Goal: Ask a question: Seek information or help from site administrators or community

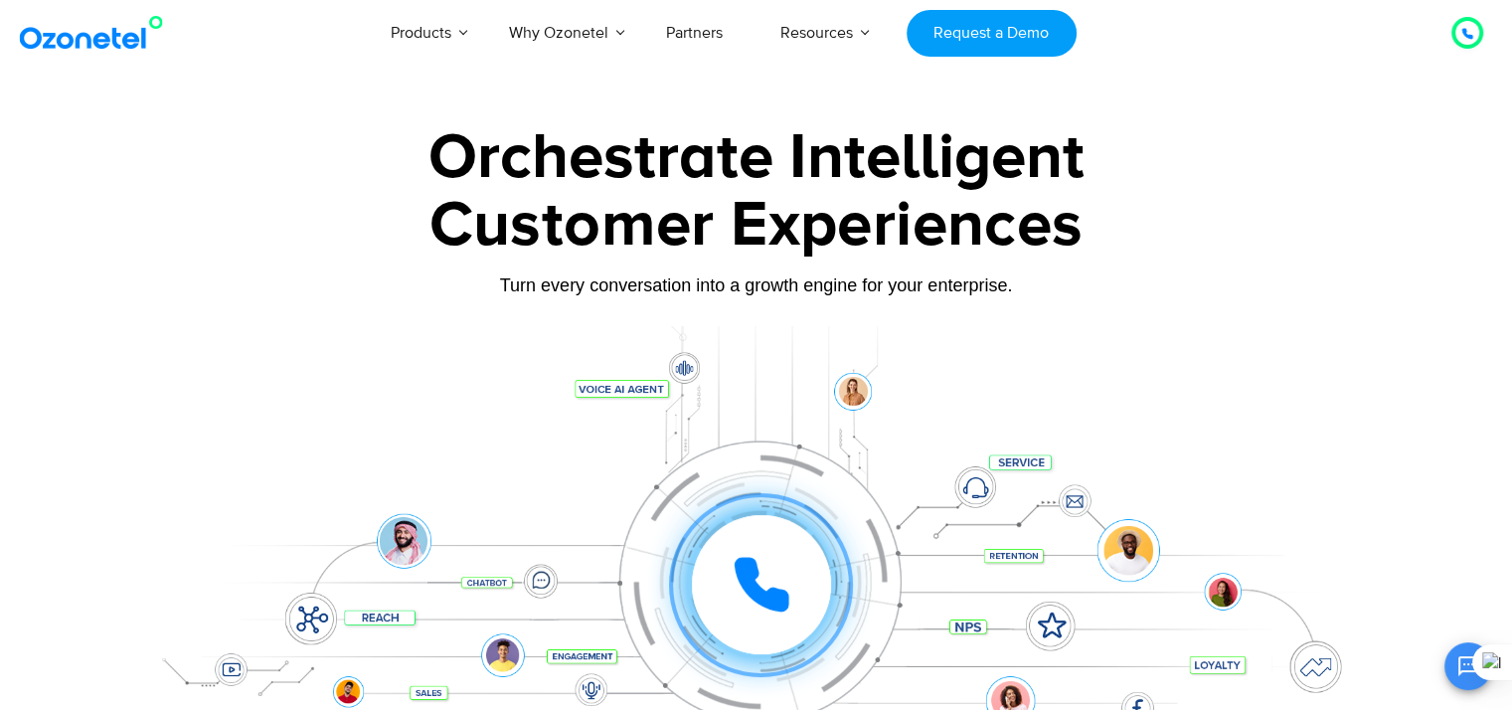
click at [1452, 662] on button "Open chat" at bounding box center [1469, 666] width 48 height 48
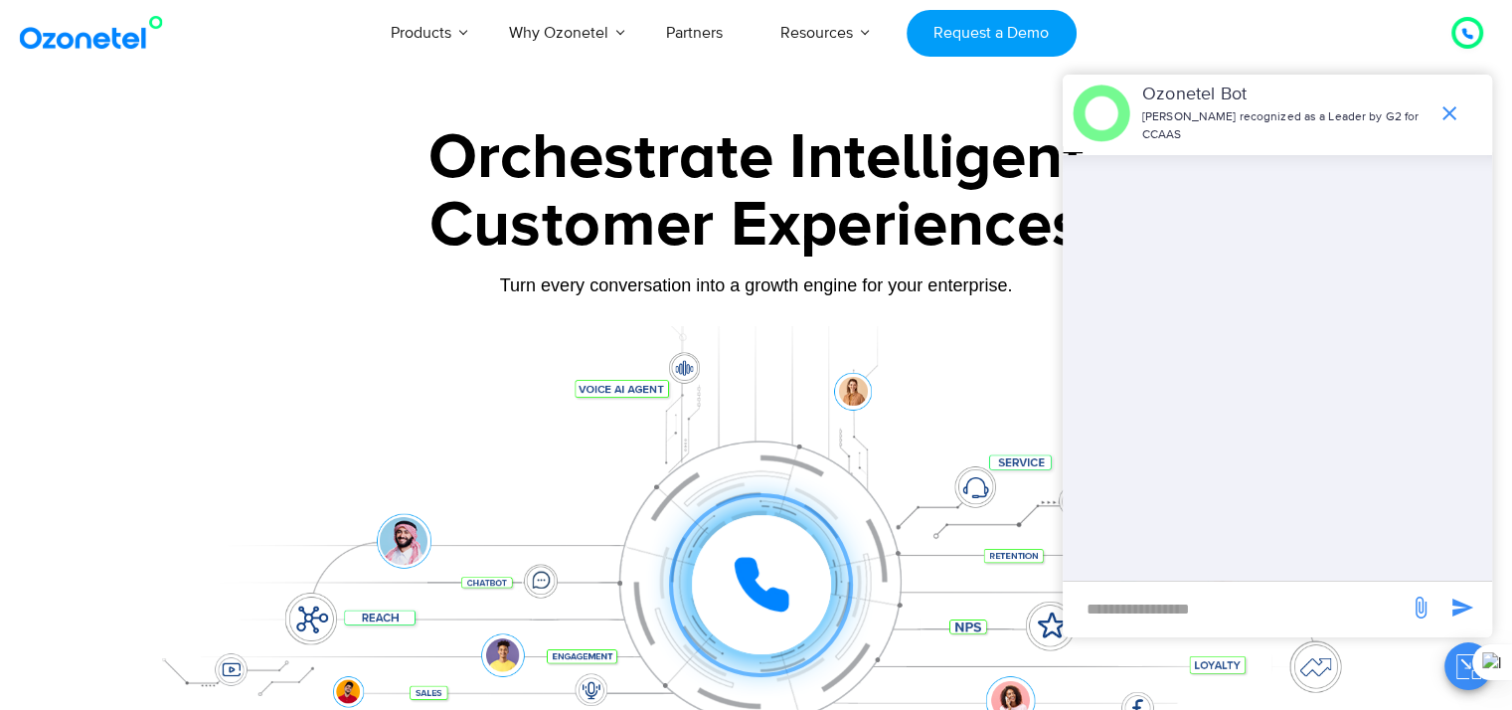
click at [1343, 603] on input "new-msg-input" at bounding box center [1236, 609] width 326 height 34
type input "**********"
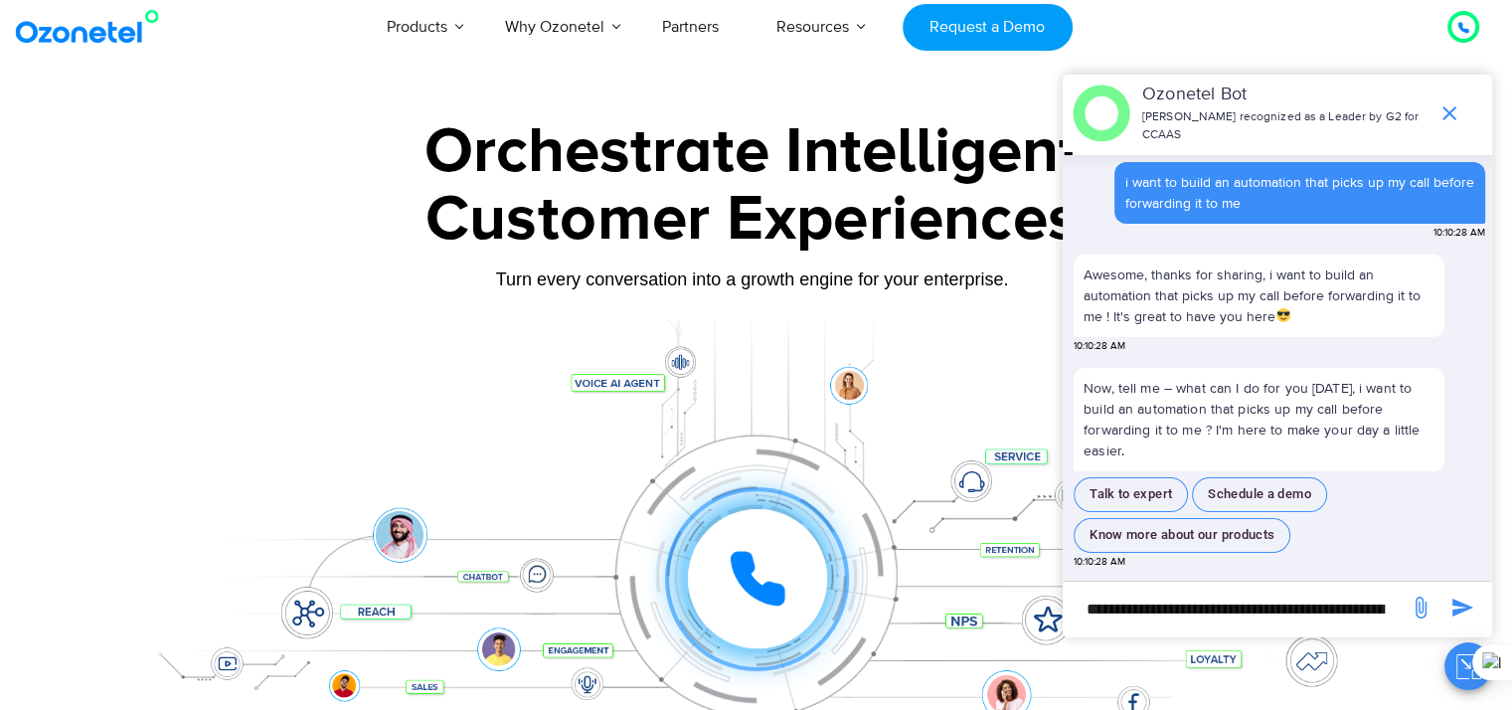
scroll to position [6, 48]
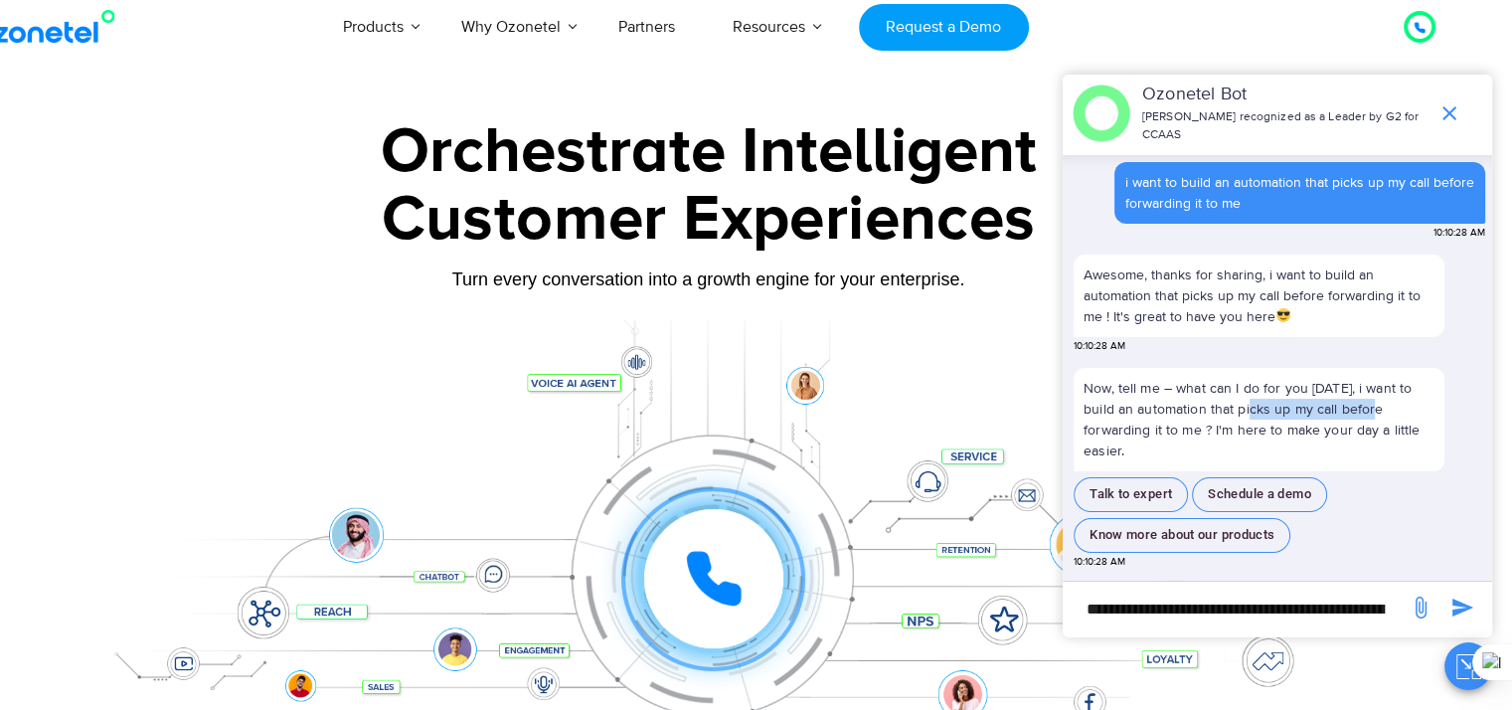
drag, startPoint x: 1412, startPoint y: 403, endPoint x: 1253, endPoint y: 410, distance: 159.2
click at [1253, 410] on p "Now, tell me – what can I do for you [DATE], i want to build an automation that…" at bounding box center [1259, 419] width 371 height 103
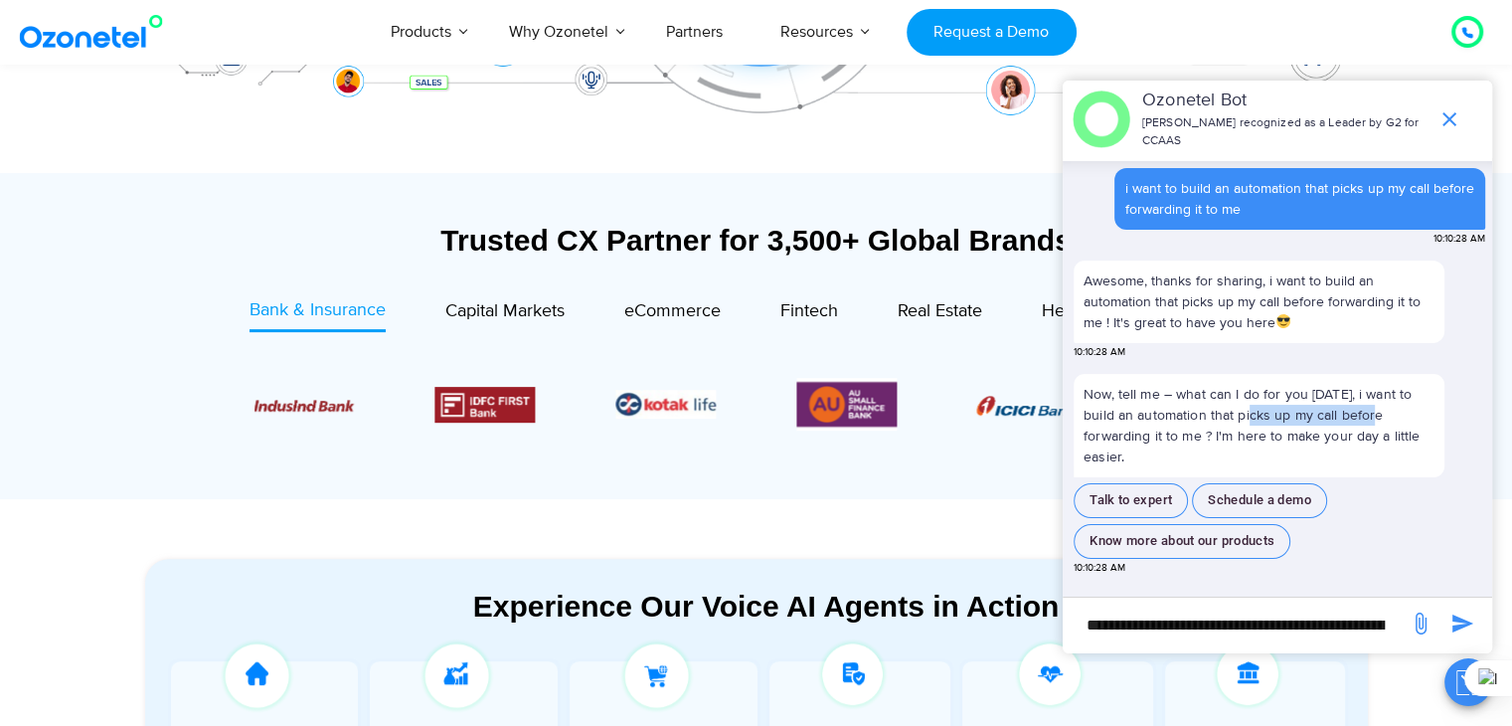
scroll to position [627, 0]
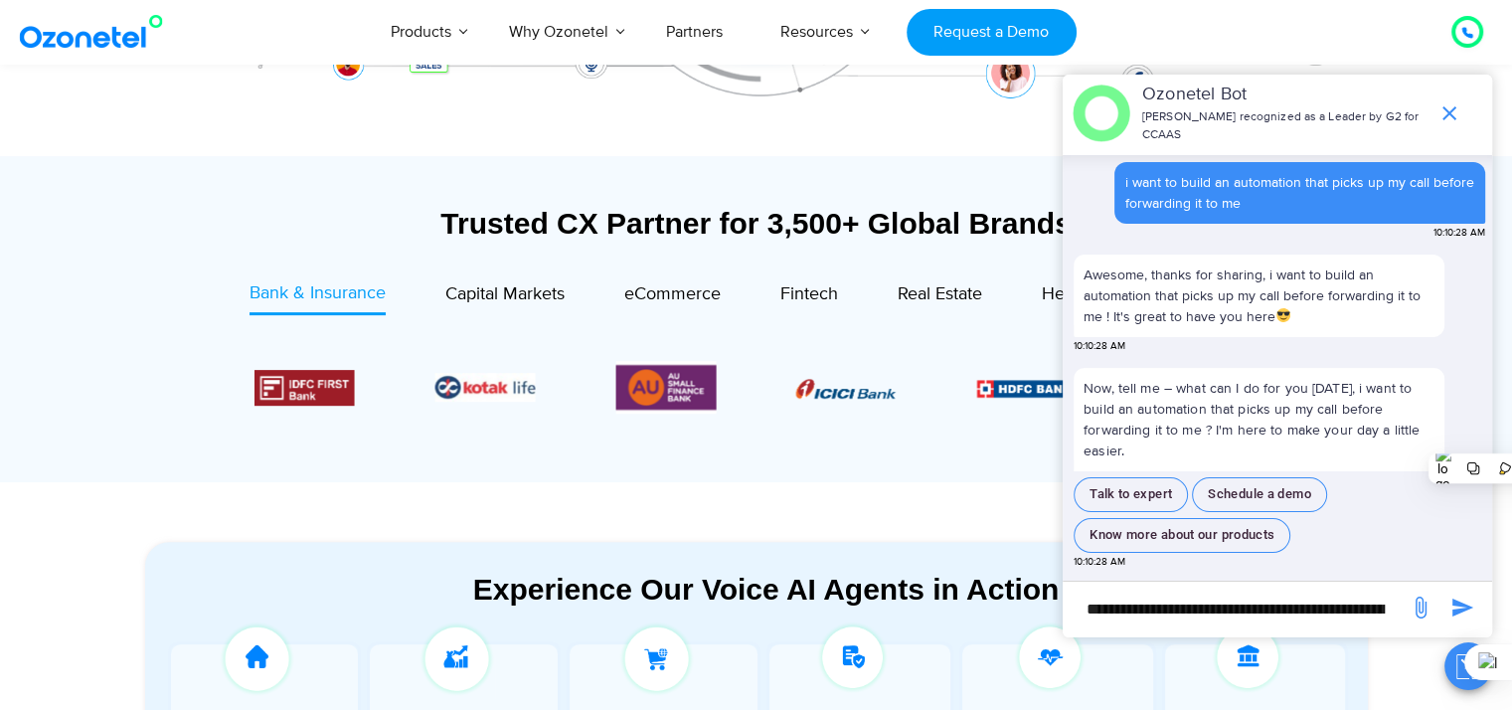
click at [1392, 368] on p "Now, tell me – what can I do for you [DATE], i want to build an automation that…" at bounding box center [1259, 419] width 371 height 103
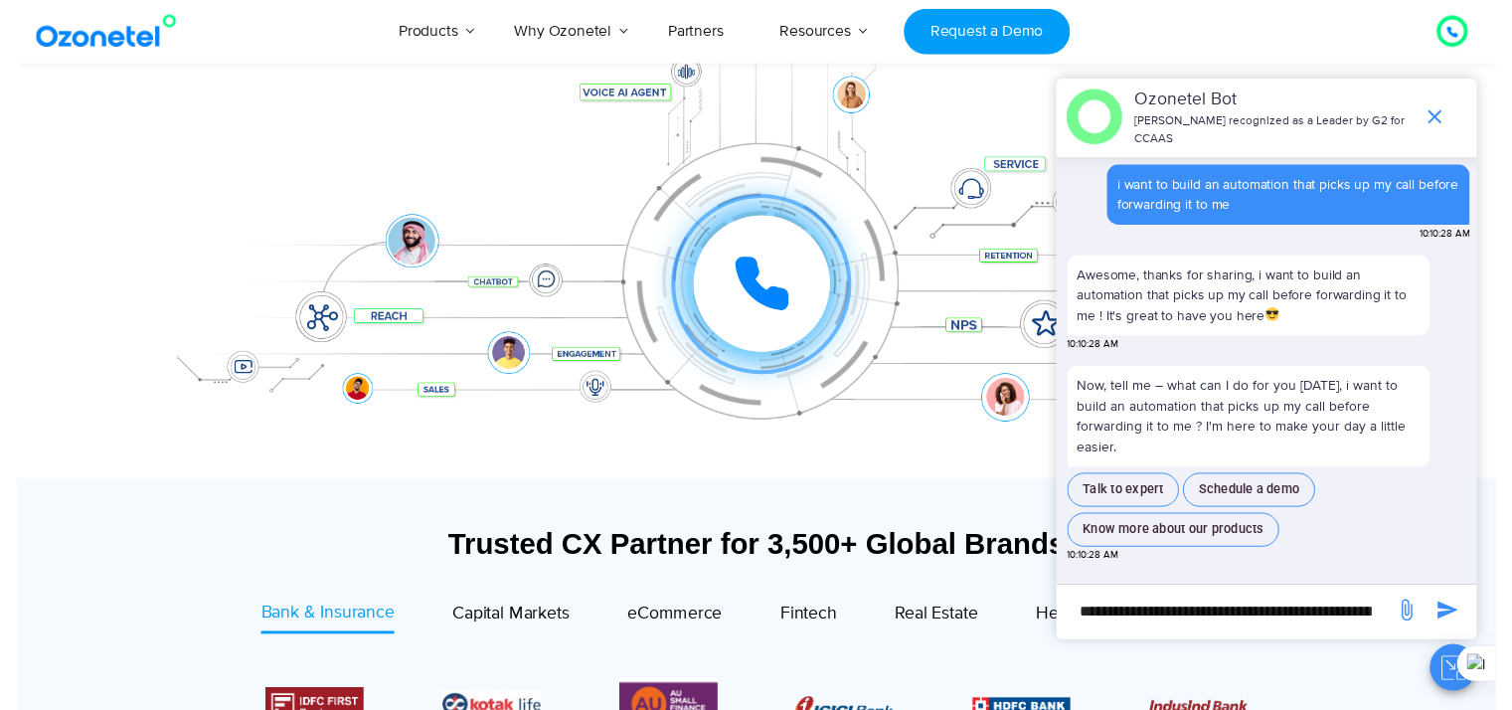
scroll to position [0, 0]
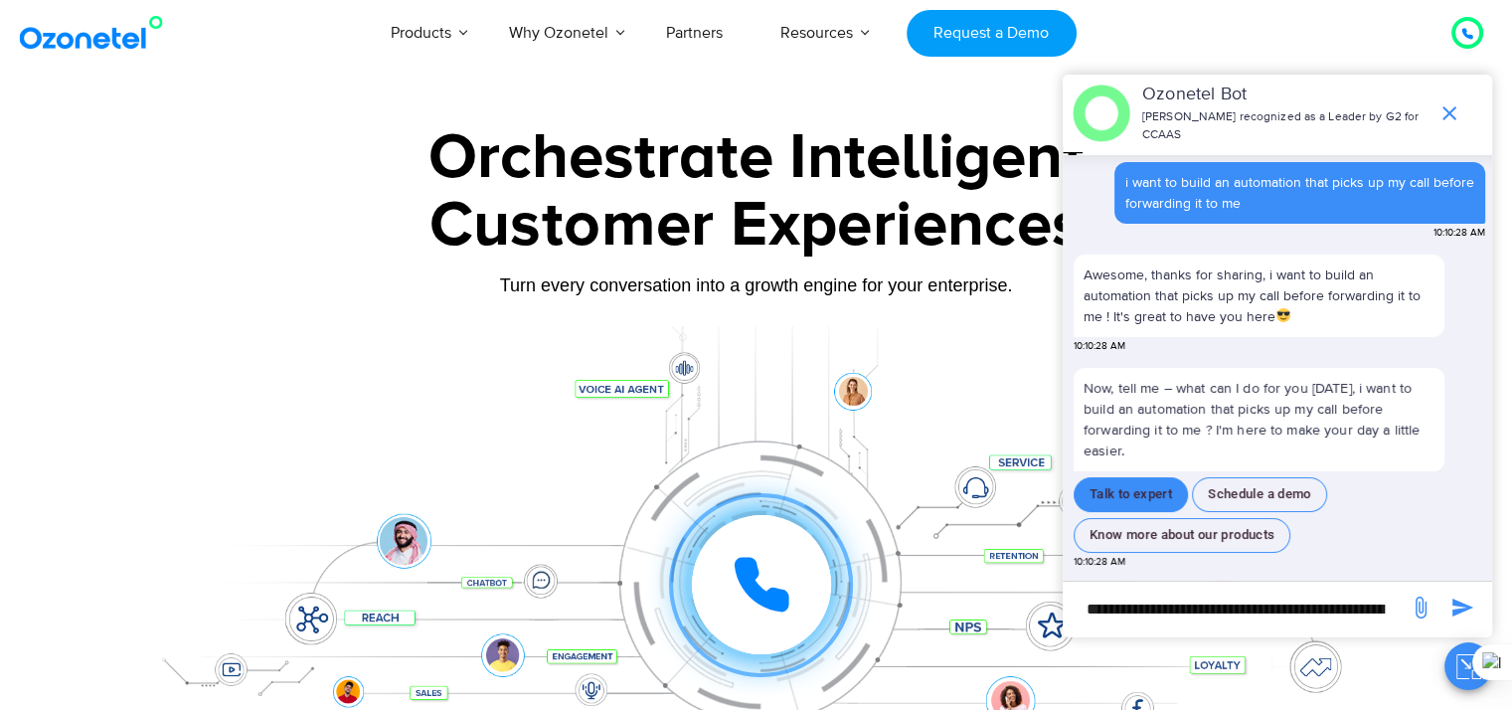
click at [1133, 489] on button "Talk to expert" at bounding box center [1131, 494] width 114 height 35
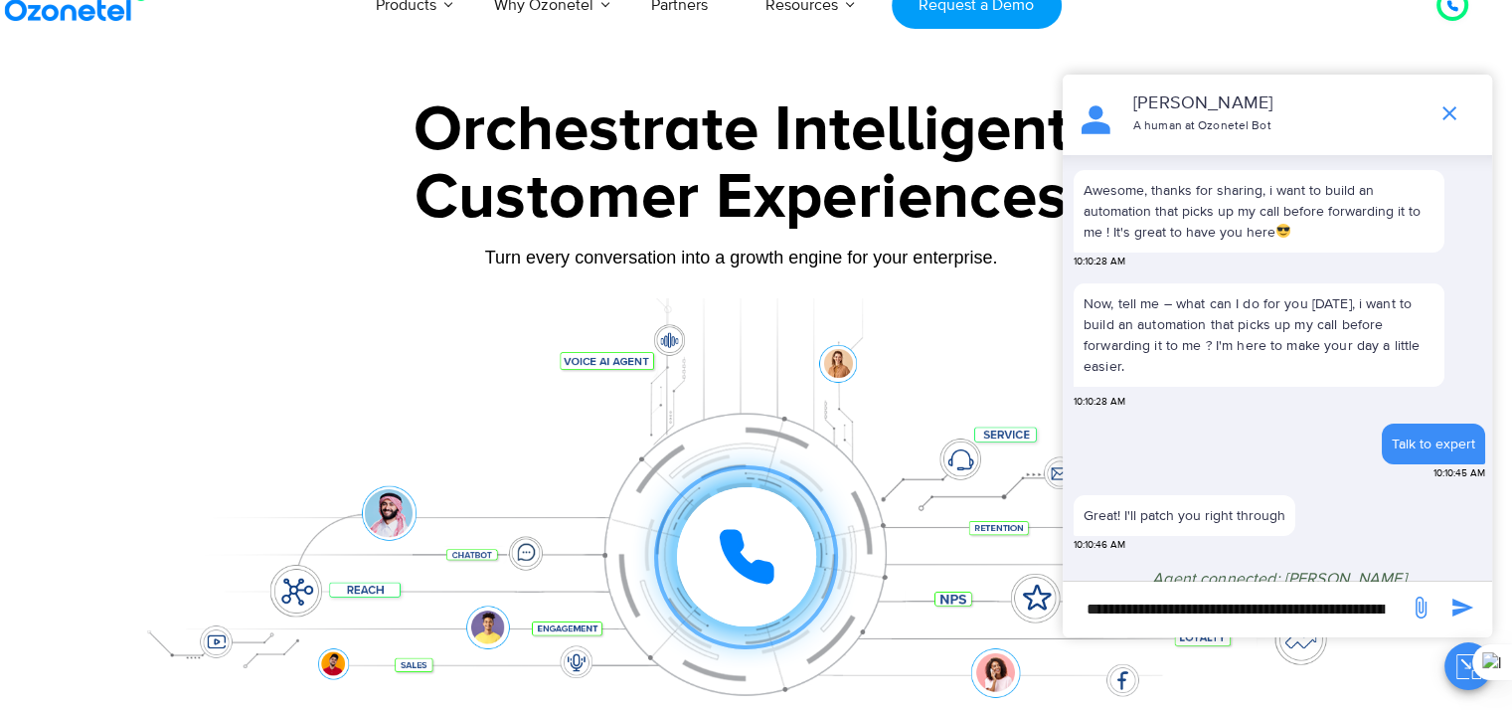
scroll to position [27, 15]
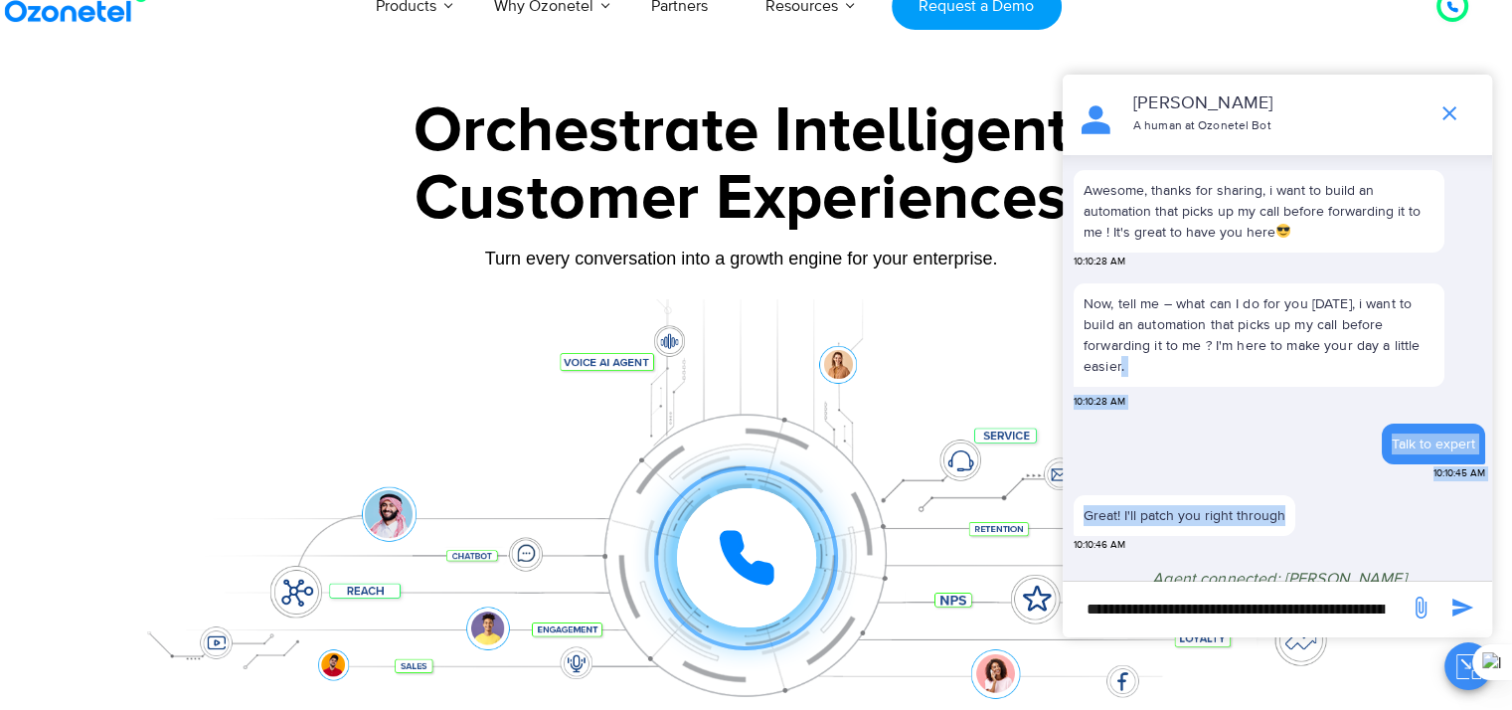
drag, startPoint x: 1336, startPoint y: 533, endPoint x: 1279, endPoint y: 354, distance: 188.0
click at [1279, 354] on div "i want to build an automation that picks up my call before forwarding it to me …" at bounding box center [1280, 338] width 426 height 520
click at [1348, 427] on div "Talk to expert 10:10:45 AM" at bounding box center [1280, 456] width 412 height 65
click at [623, 366] on div "Click to experience it! Call in progress... 1 2 3 4 5 6 7 8 9 # 0" at bounding box center [741, 518] width 1243 height 338
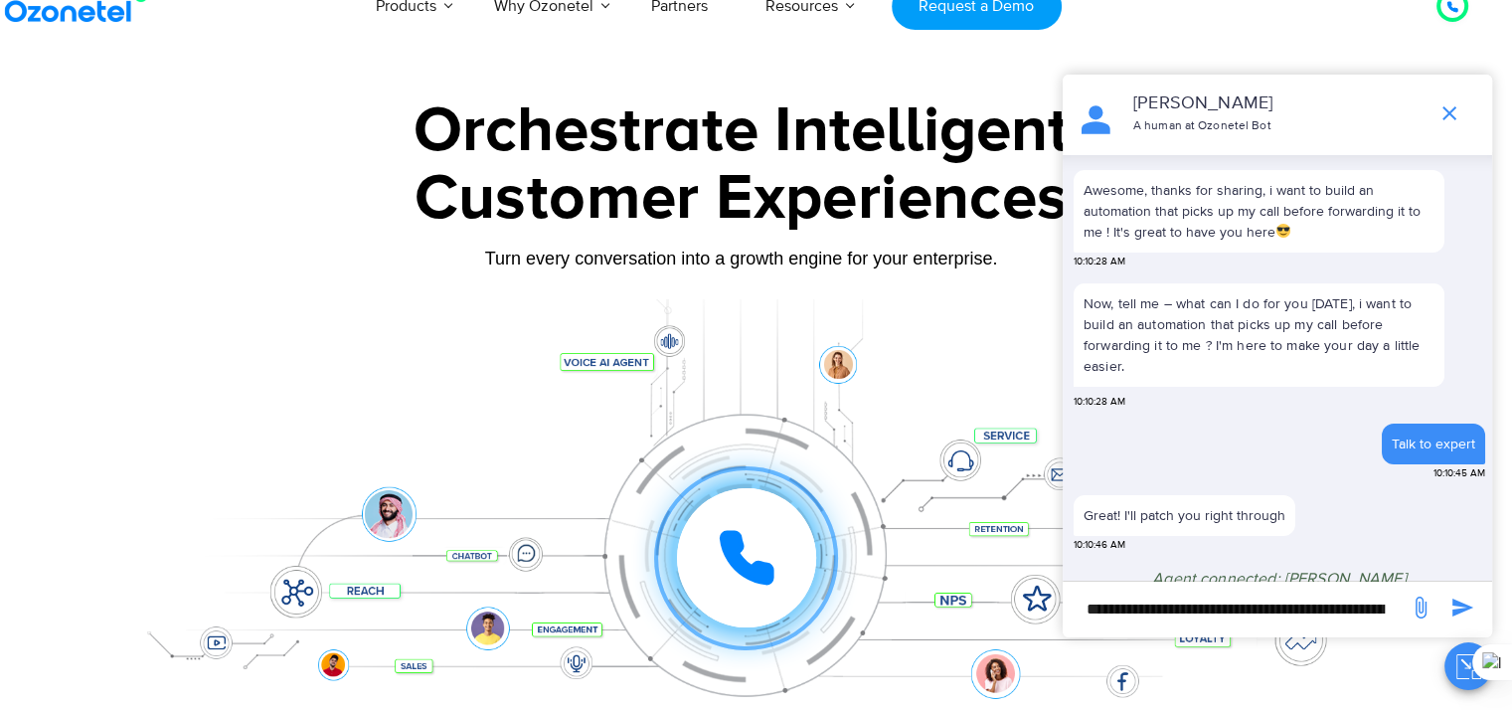
scroll to position [156, 0]
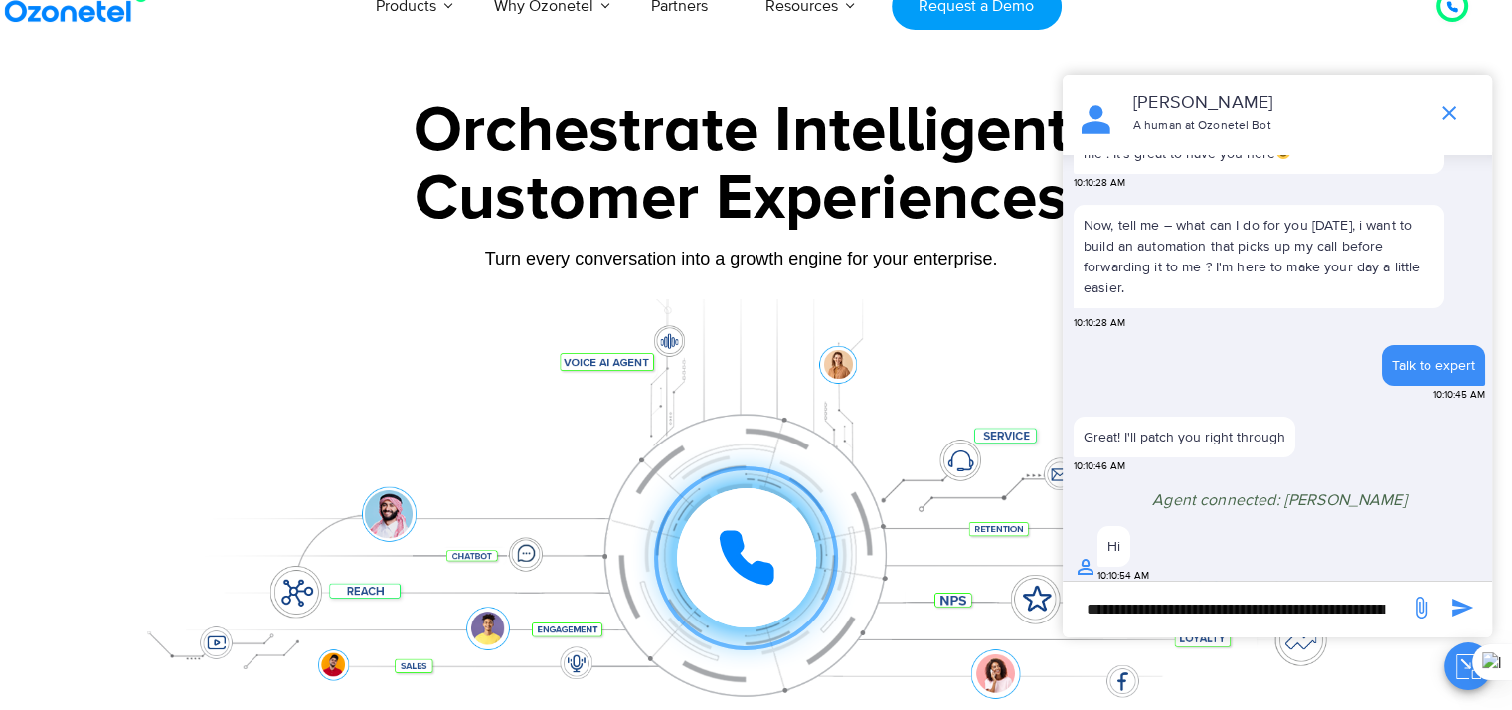
click at [1175, 613] on input "**********" at bounding box center [1236, 609] width 326 height 34
type input "**"
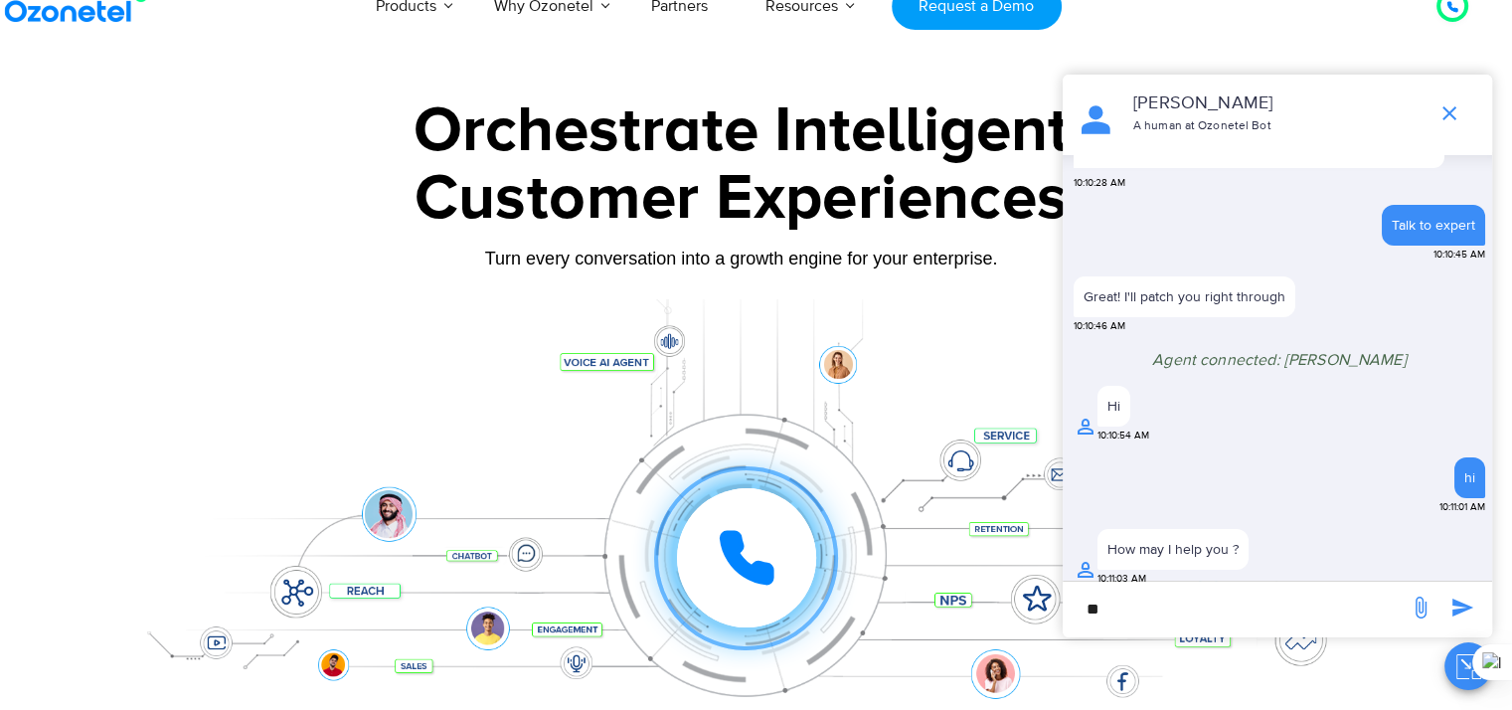
scroll to position [292, 0]
type input "*"
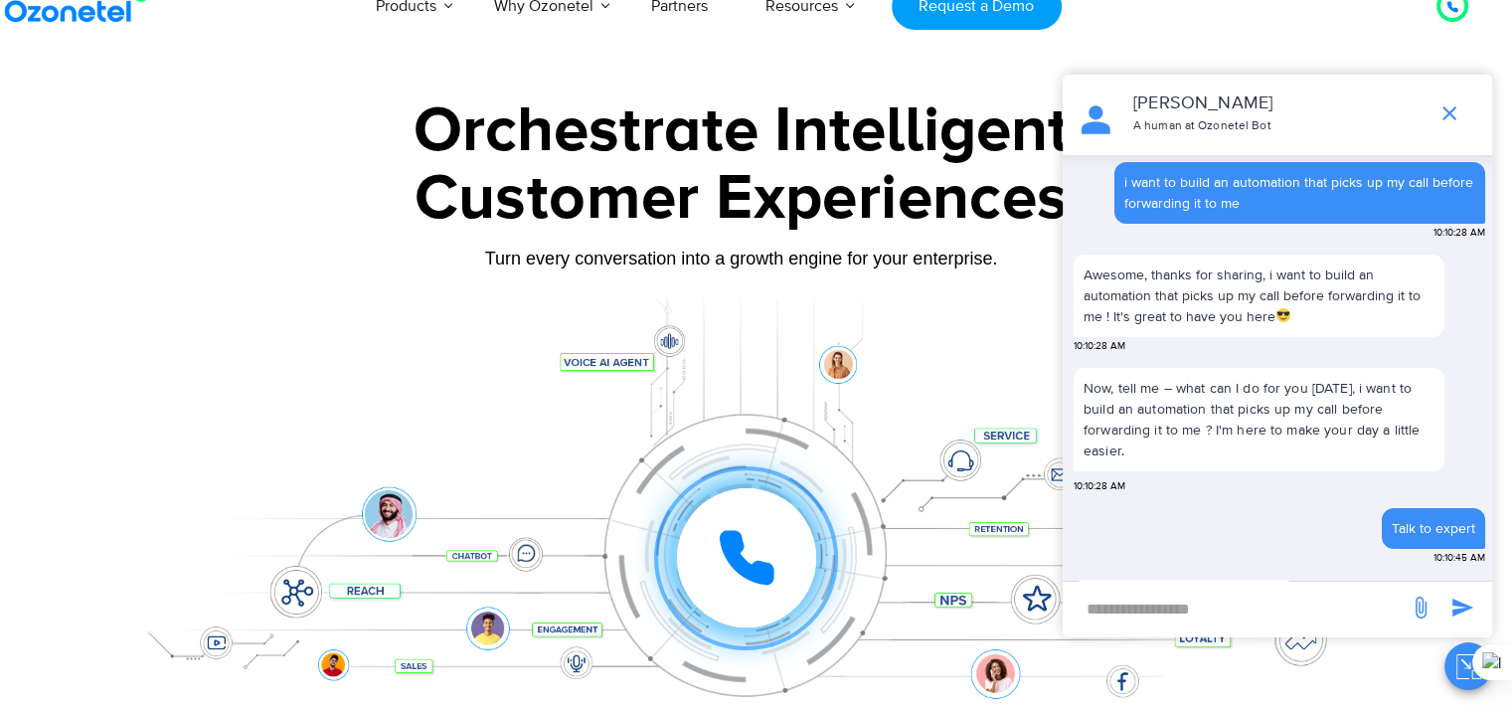
scroll to position [0, 15]
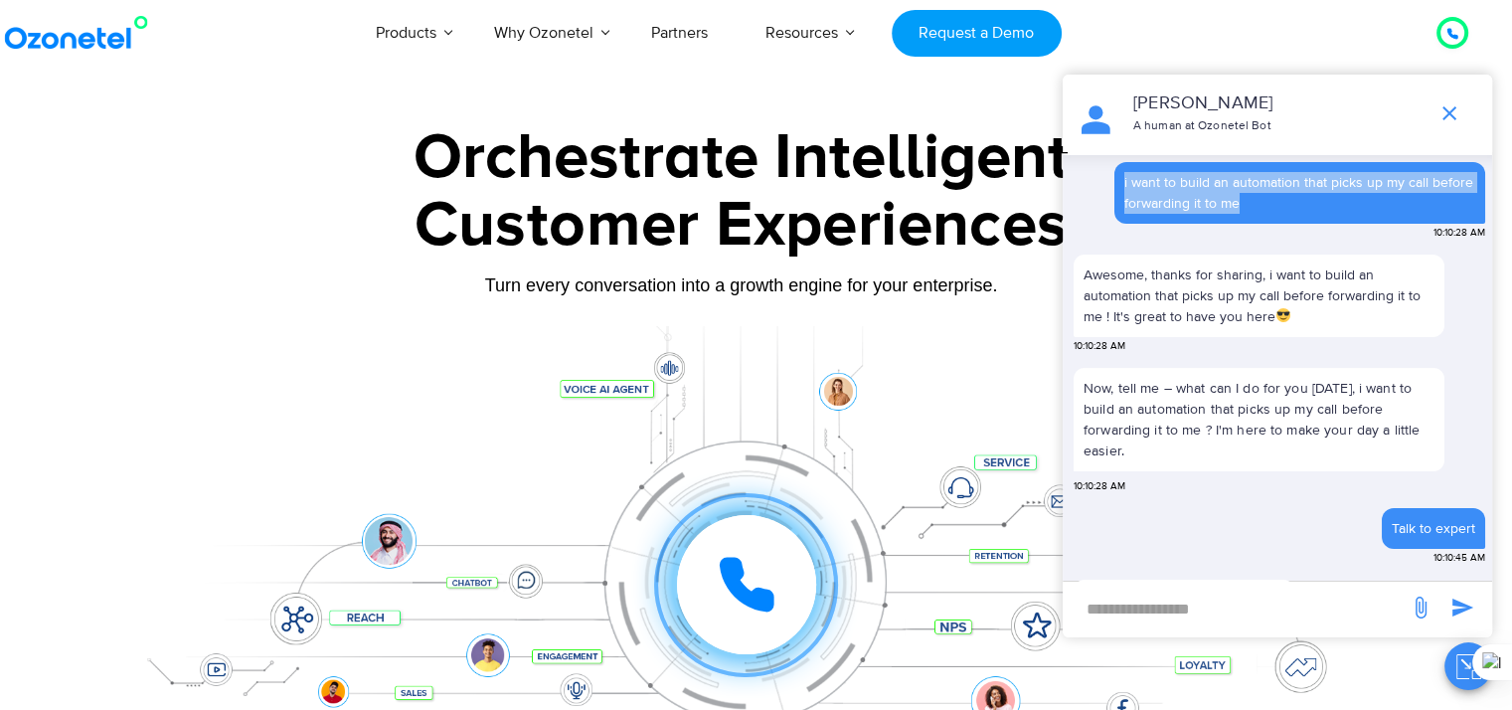
drag, startPoint x: 1121, startPoint y: 172, endPoint x: 1294, endPoint y: 201, distance: 175.4
click at [1294, 201] on div "i want to build an automation that picks up my call before forwarding it to me" at bounding box center [1300, 193] width 371 height 62
copy div "i want to build an automation that picks up my call before forwarding it to me"
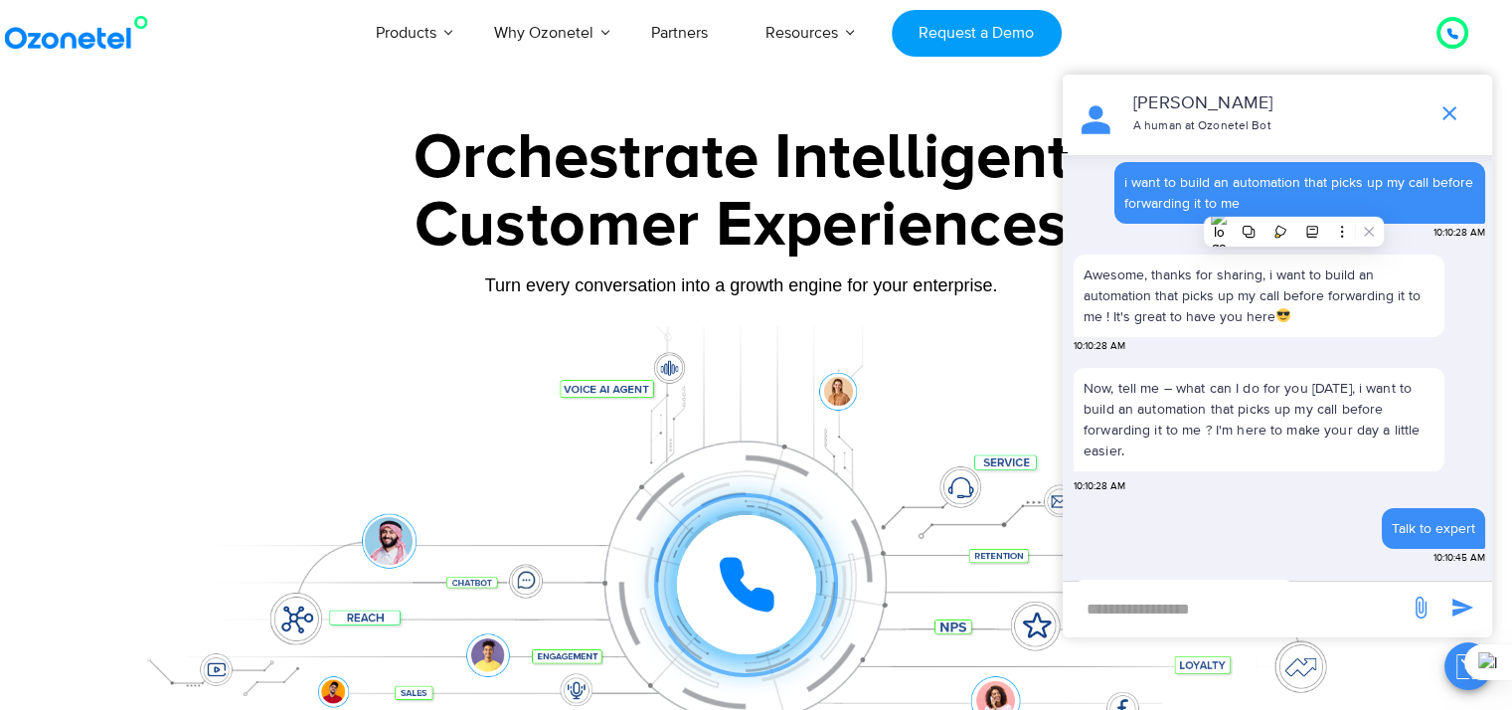
click at [1191, 606] on input "new-msg-input" at bounding box center [1236, 609] width 326 height 34
paste input "**********"
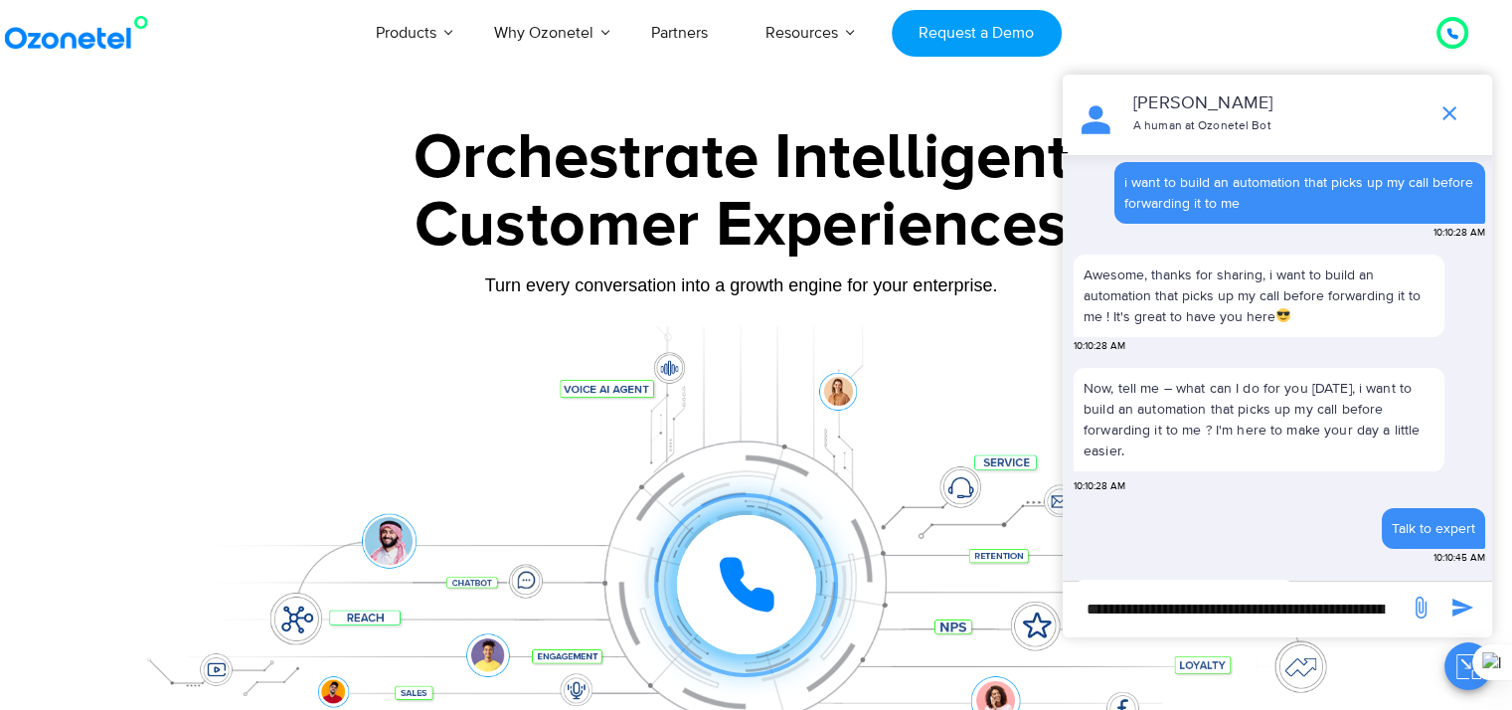
scroll to position [0, 255]
type input "**********"
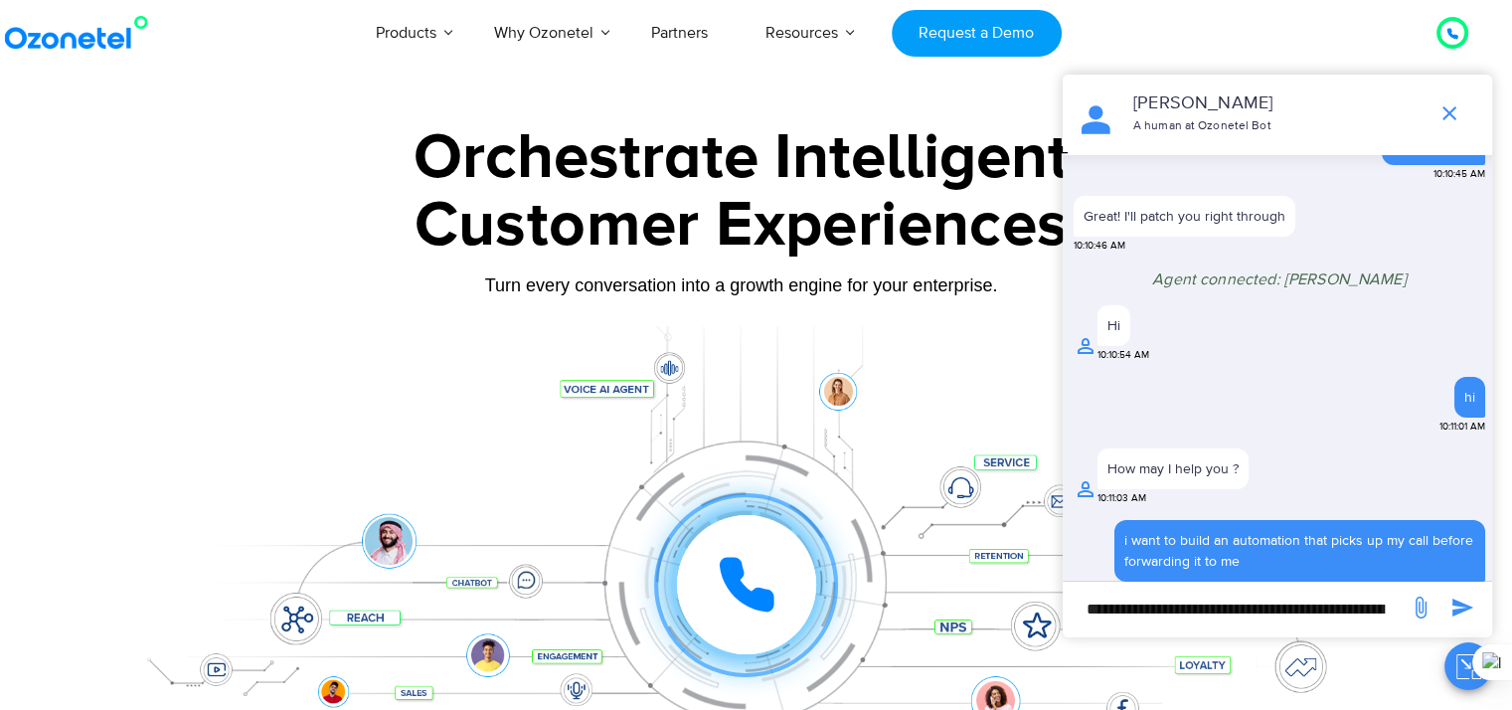
scroll to position [378, 0]
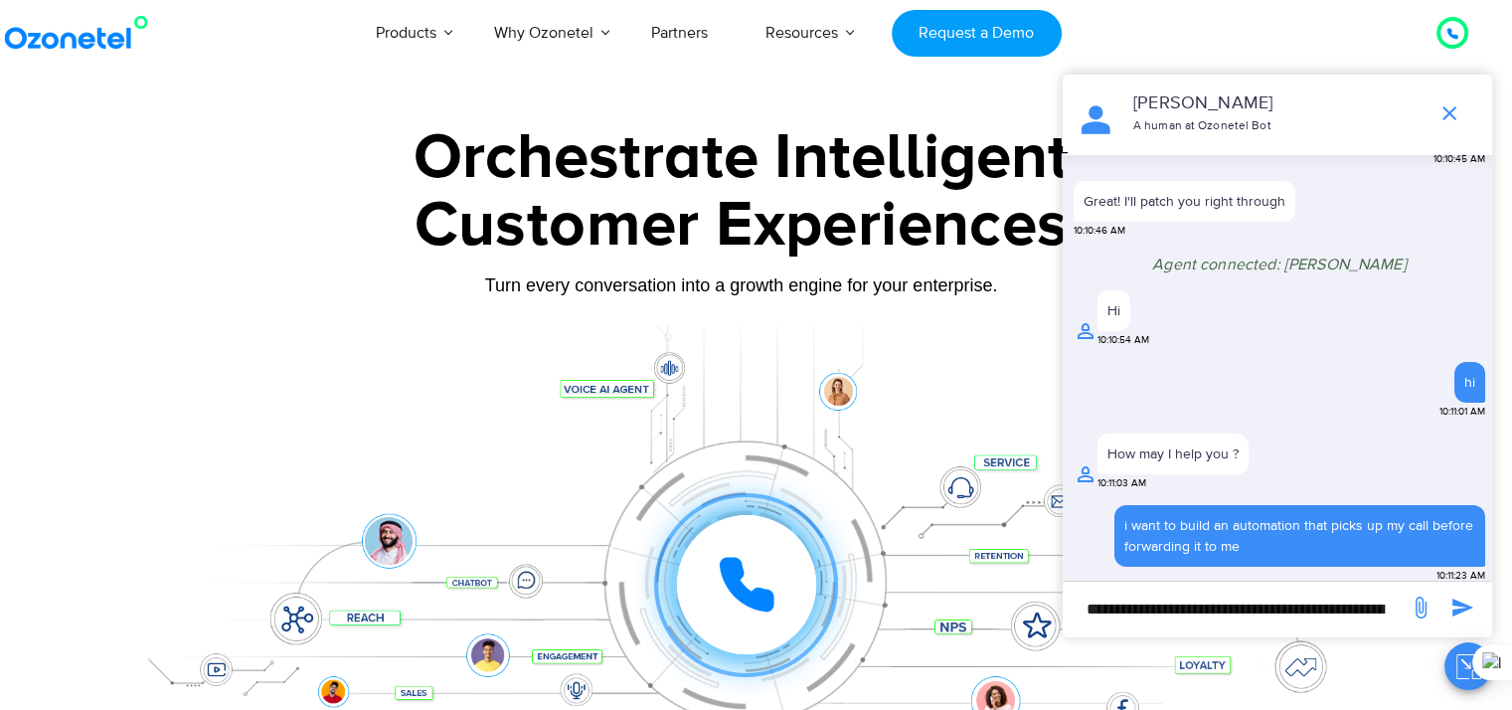
click at [745, 599] on icon at bounding box center [747, 585] width 50 height 50
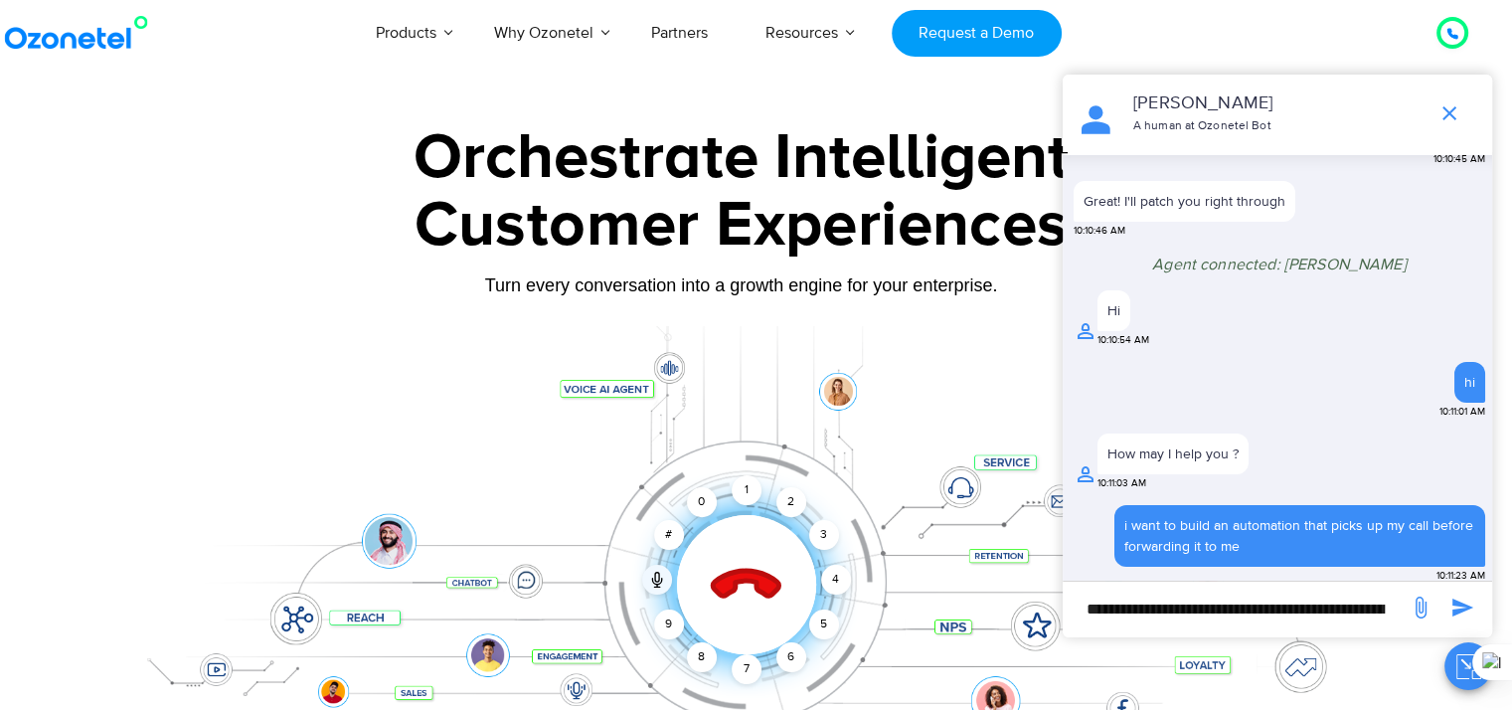
click at [768, 601] on icon at bounding box center [746, 585] width 85 height 85
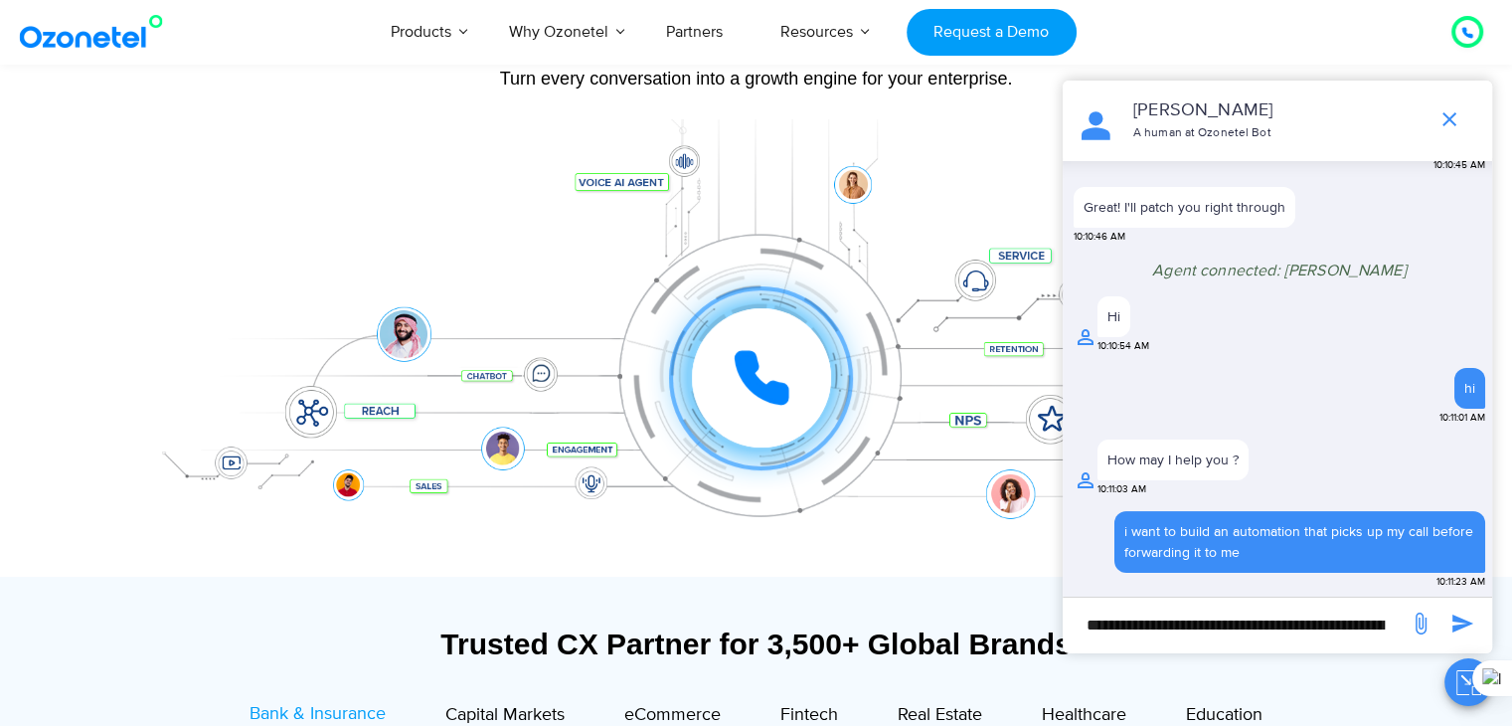
scroll to position [209, 0]
